Goal: Information Seeking & Learning: Learn about a topic

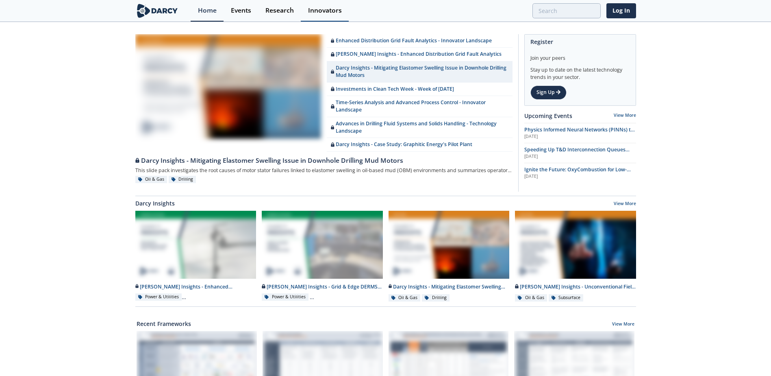
click at [324, 12] on div "Innovators" at bounding box center [325, 10] width 34 height 7
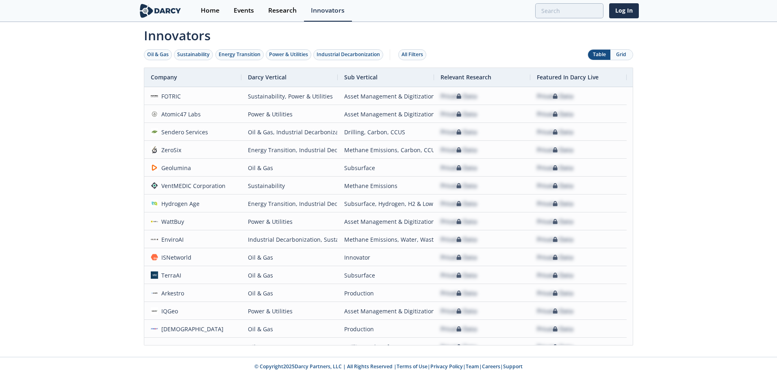
click at [612, 56] on button "Grid" at bounding box center [621, 55] width 22 height 10
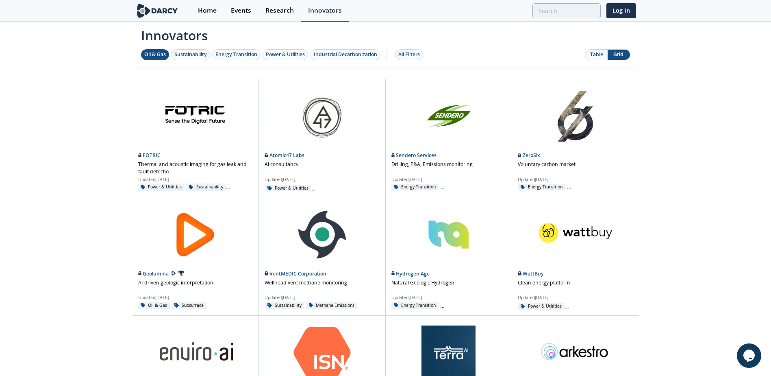
click at [153, 51] on div "Oil & Gas" at bounding box center [155, 54] width 22 height 7
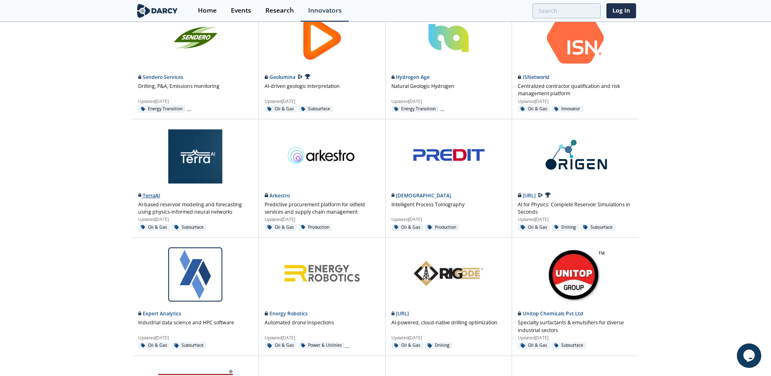
scroll to position [81, 0]
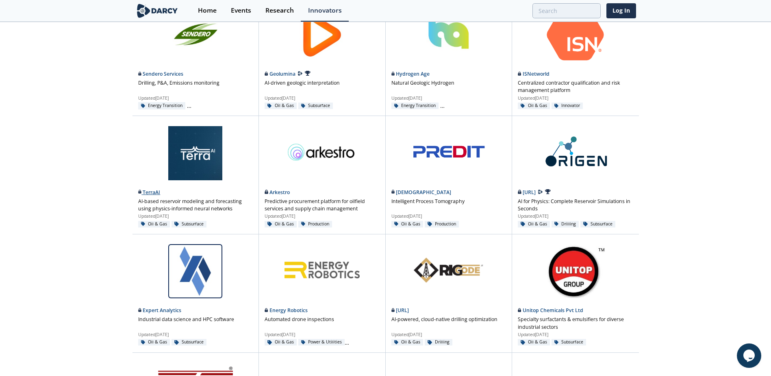
drag, startPoint x: 152, startPoint y: 198, endPoint x: 143, endPoint y: 188, distance: 13.2
drag, startPoint x: 143, startPoint y: 188, endPoint x: 112, endPoint y: 206, distance: 36.2
click at [112, 206] on div "Innovators Oil & Gas Sustainability Energy Transition Power & Utilities Industr…" at bounding box center [385, 339] width 771 height 796
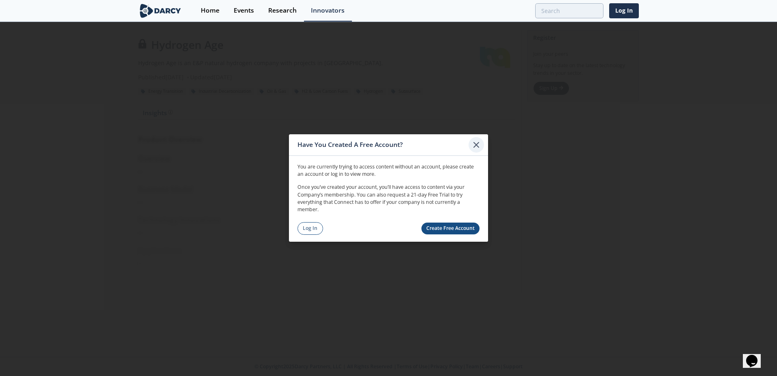
click at [473, 145] on icon at bounding box center [476, 145] width 10 height 10
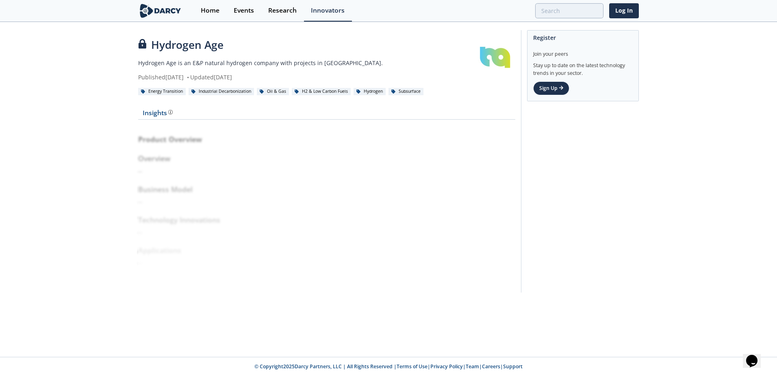
drag, startPoint x: 129, startPoint y: 139, endPoint x: 228, endPoint y: 281, distance: 172.8
click at [228, 281] on div "Hydrogen Age Hydrogen Age is an E&P natural hydrogen company with projects in S…" at bounding box center [388, 163] width 777 height 281
click at [317, 131] on div "Product Overview Overview -- Business Model -- Technology Innovations -- Applic…" at bounding box center [326, 204] width 377 height 158
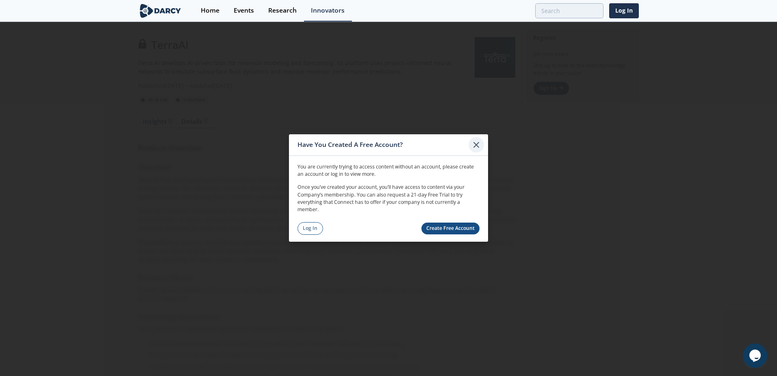
click at [477, 141] on icon at bounding box center [476, 145] width 10 height 10
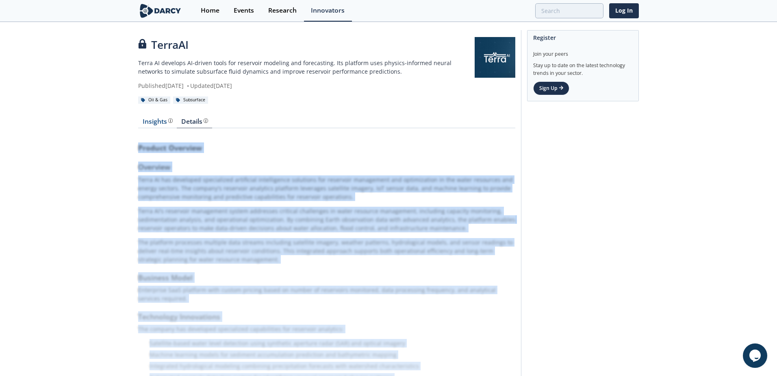
drag, startPoint x: 132, startPoint y: 135, endPoint x: 245, endPoint y: 310, distance: 209.2
click at [245, 310] on div "TerraAI Terra AI develops AI-driven tools for reservoir modeling and forecastin…" at bounding box center [388, 317] width 777 height 588
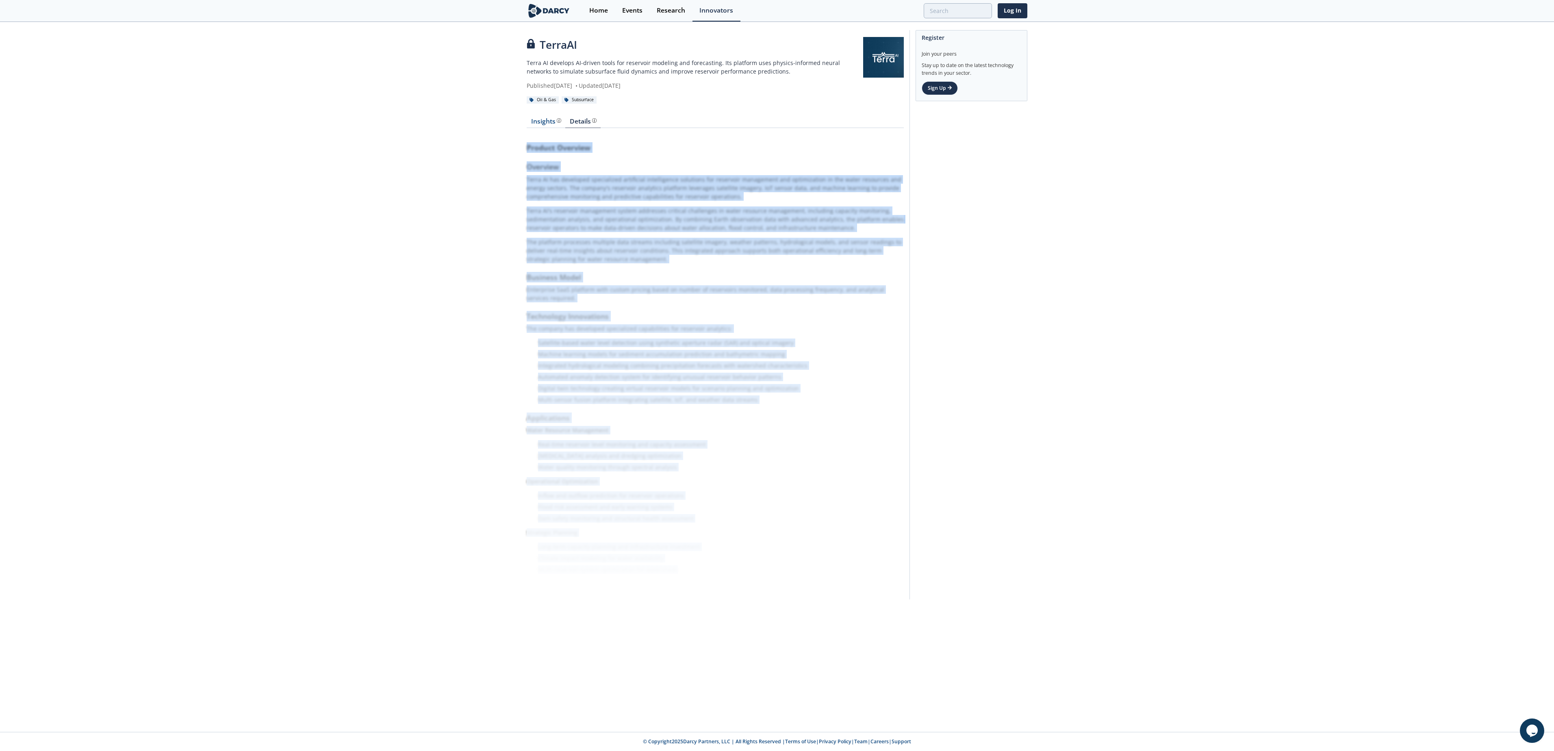
copy div "Product Overview Overview Terra AI has developed specialized artificial intelli…"
